Goal: Transaction & Acquisition: Subscribe to service/newsletter

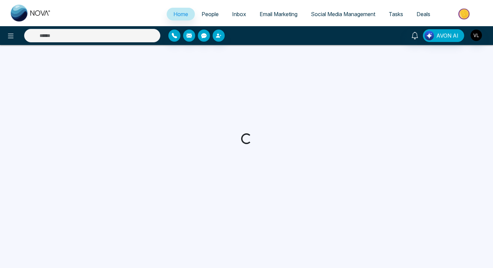
select select "*"
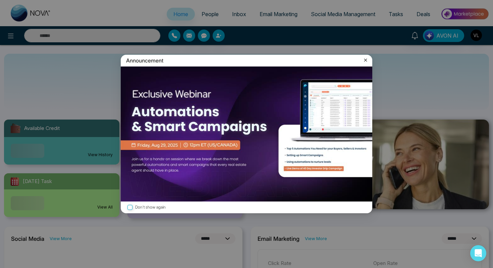
click at [367, 61] on icon at bounding box center [365, 60] width 7 height 7
